Goal: Task Accomplishment & Management: Manage account settings

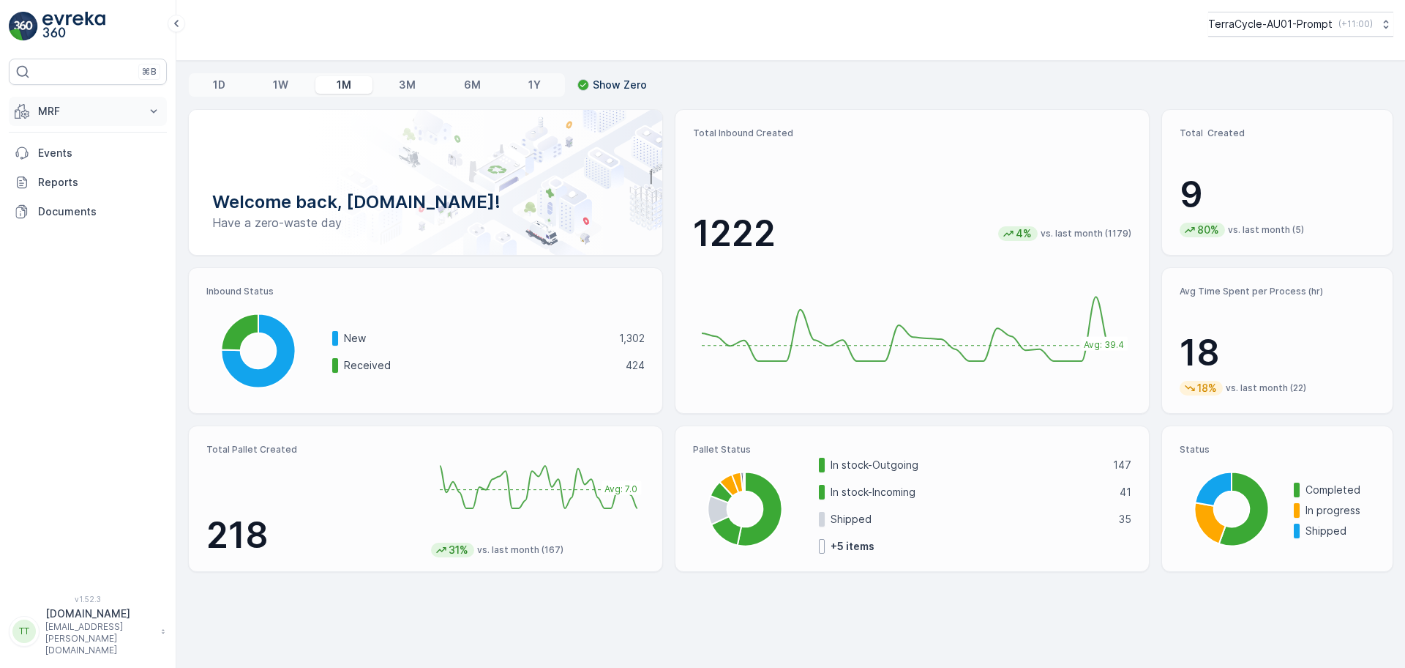
click at [67, 108] on p "MRF" at bounding box center [88, 111] width 100 height 15
click at [64, 157] on p "Inbound" at bounding box center [57, 156] width 40 height 15
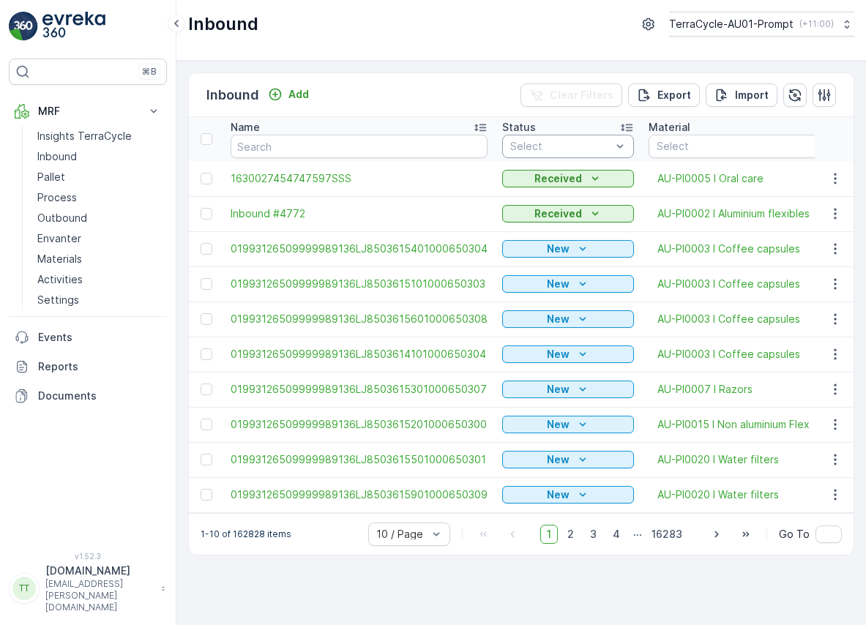
click at [613, 156] on div at bounding box center [620, 146] width 15 height 22
click at [607, 150] on div at bounding box center [561, 147] width 104 height 12
click at [530, 133] on div "Status" at bounding box center [568, 127] width 132 height 15
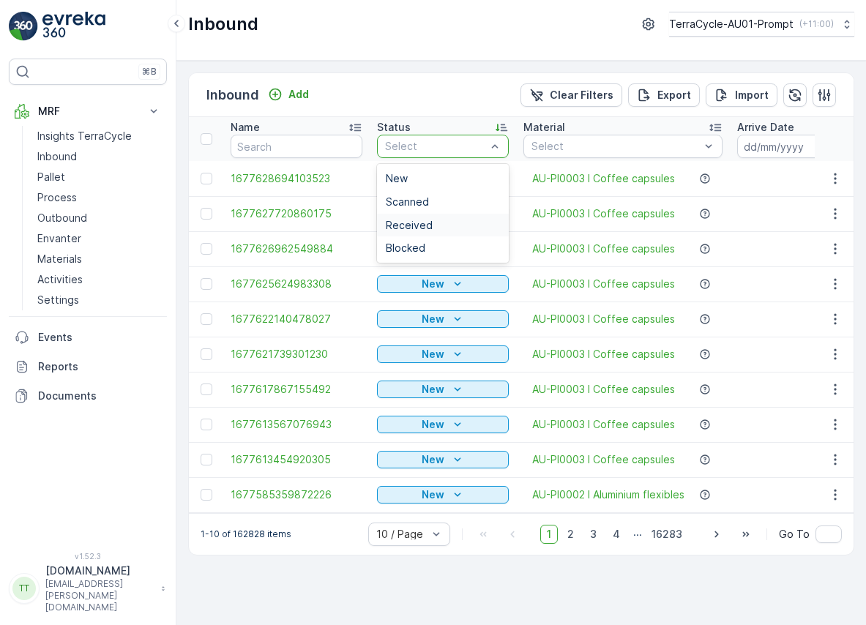
click at [438, 231] on div "Received" at bounding box center [443, 225] width 132 height 23
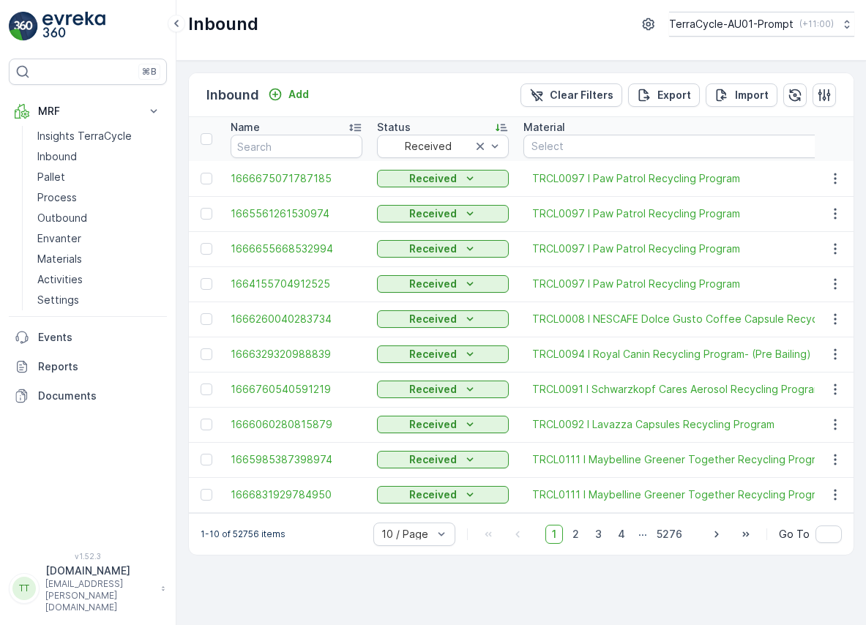
drag, startPoint x: 289, startPoint y: 520, endPoint x: 318, endPoint y: 523, distance: 28.7
click at [318, 523] on div "1-10 of 52756 items 10 / Page 1 2 3 4 ... 5276 Go To" at bounding box center [521, 534] width 665 height 42
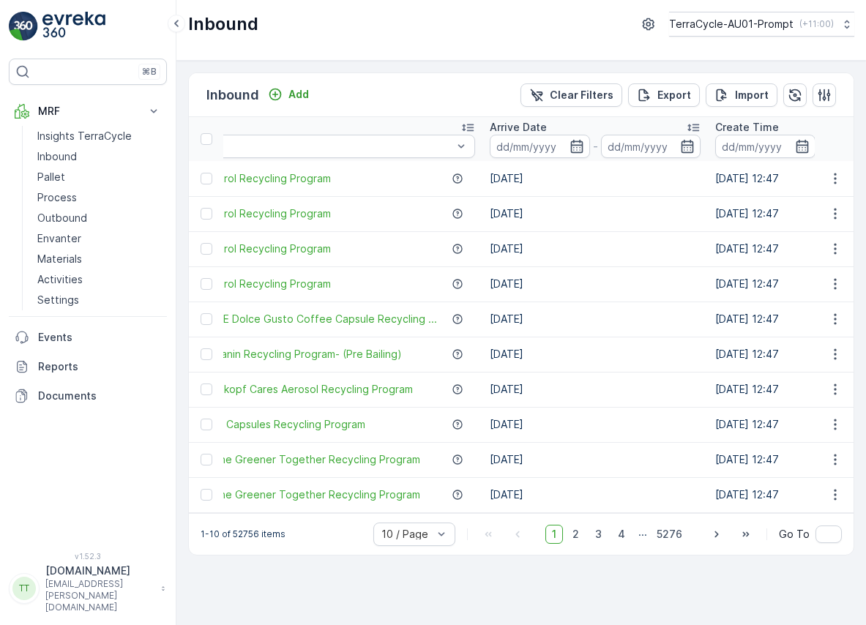
scroll to position [0, 419]
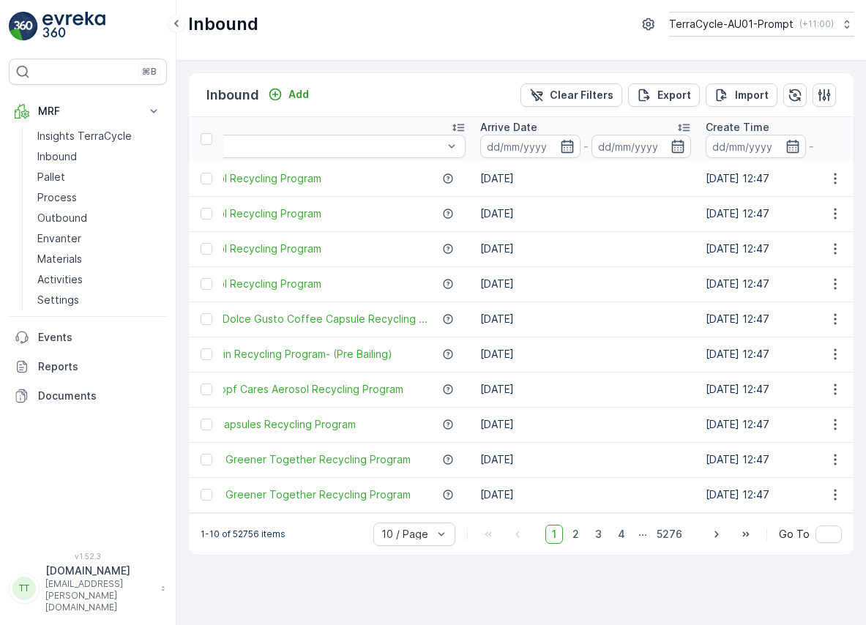
click at [678, 125] on icon at bounding box center [683, 127] width 15 height 15
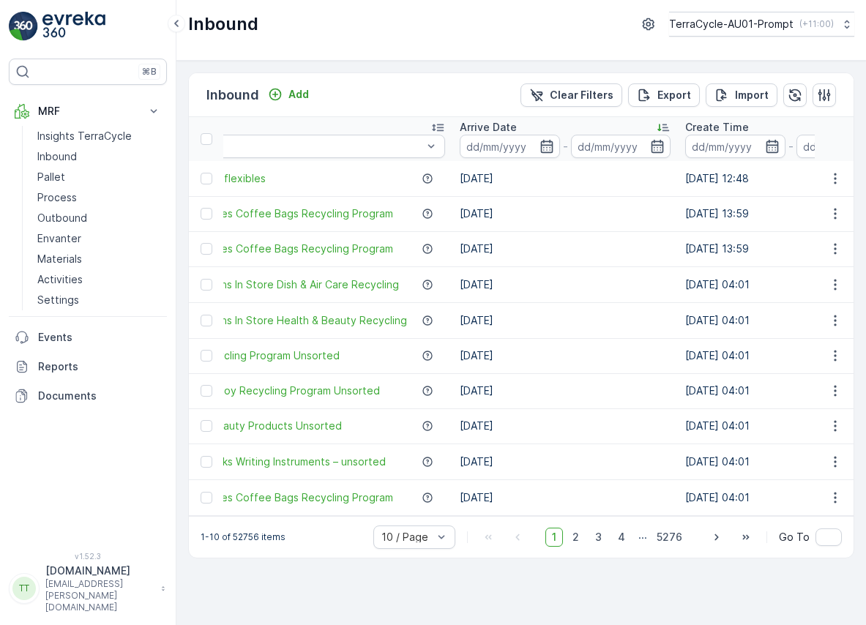
click at [659, 129] on icon at bounding box center [663, 127] width 15 height 15
